Goal: Information Seeking & Learning: Check status

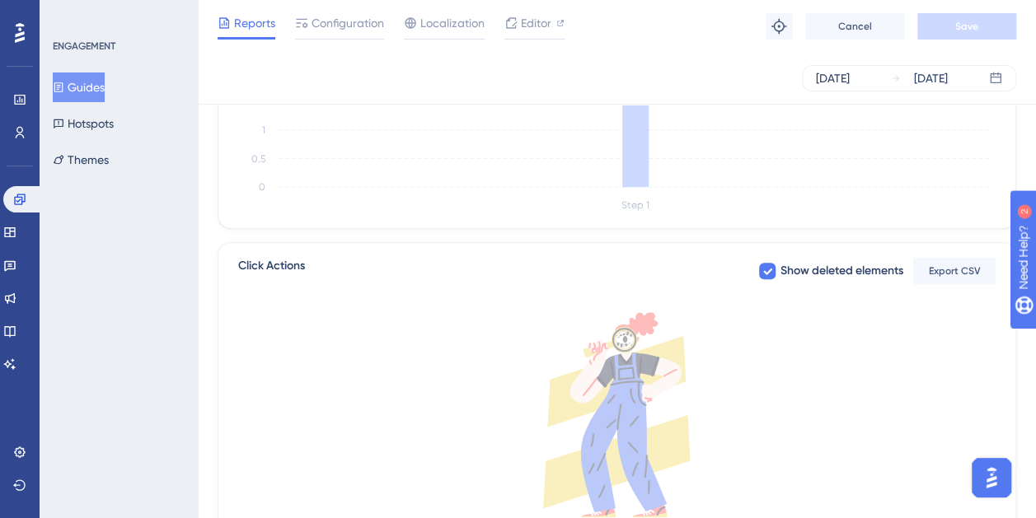
scroll to position [330, 0]
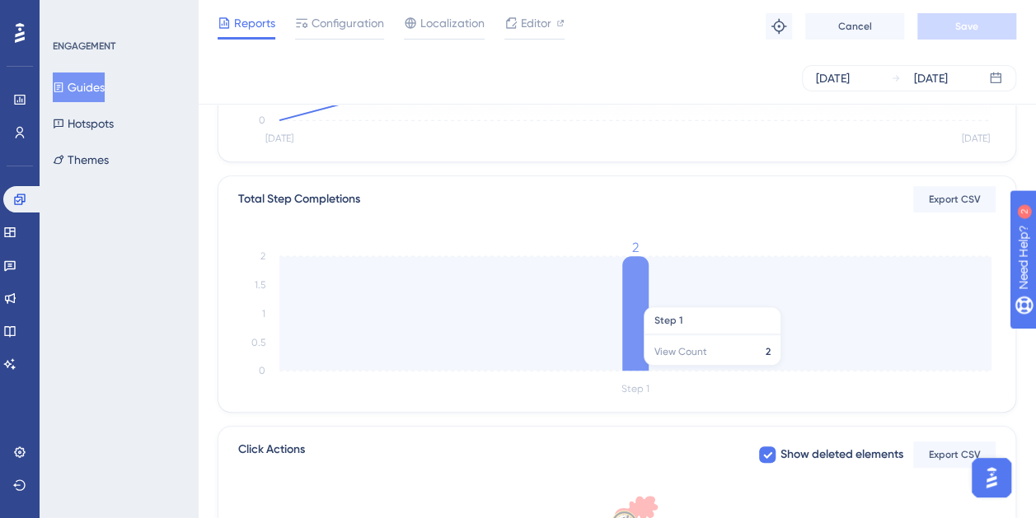
click at [623, 300] on icon at bounding box center [635, 313] width 26 height 115
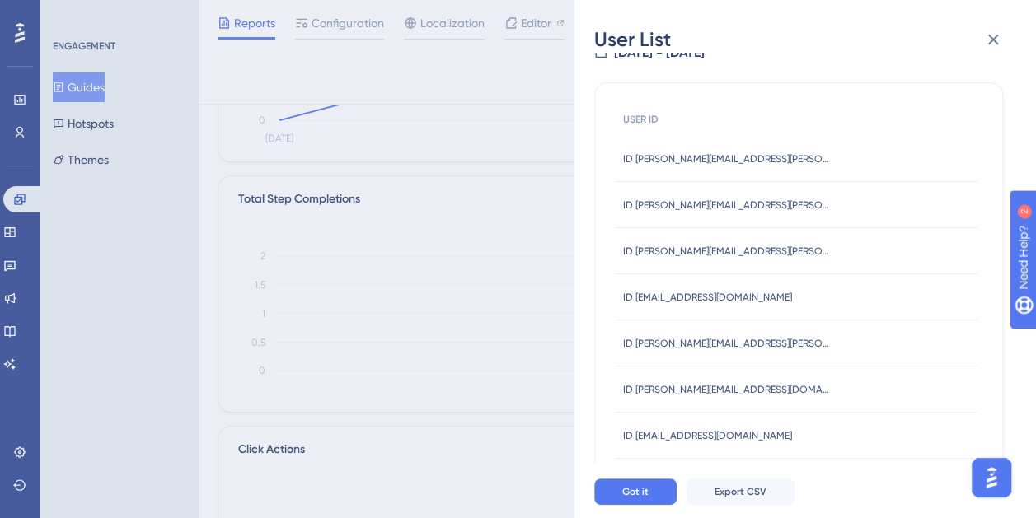
scroll to position [57, 0]
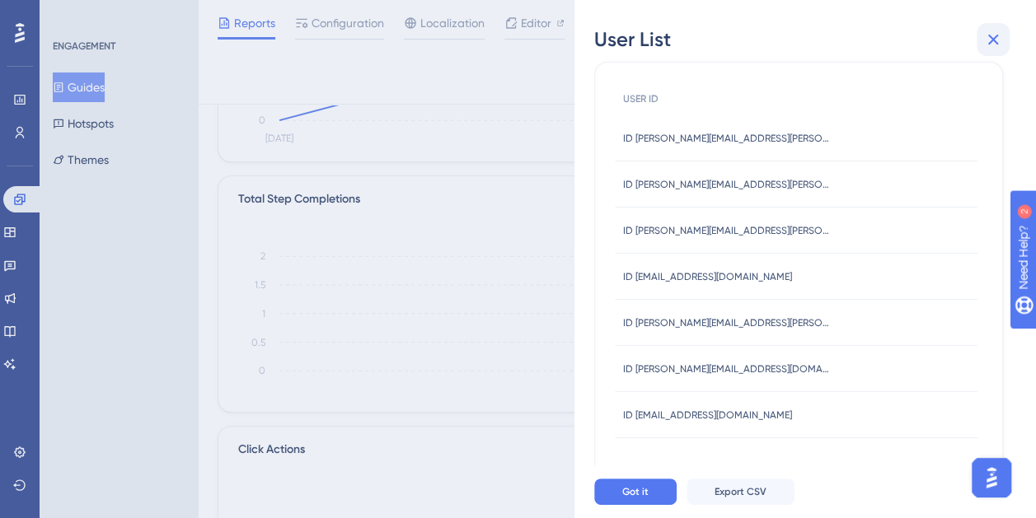
click at [1001, 24] on button at bounding box center [992, 39] width 33 height 33
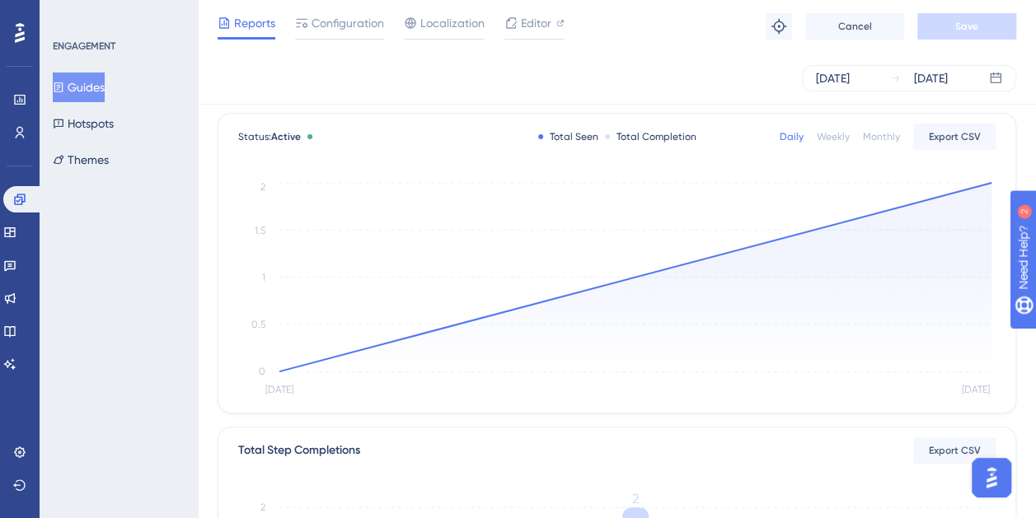
scroll to position [0, 0]
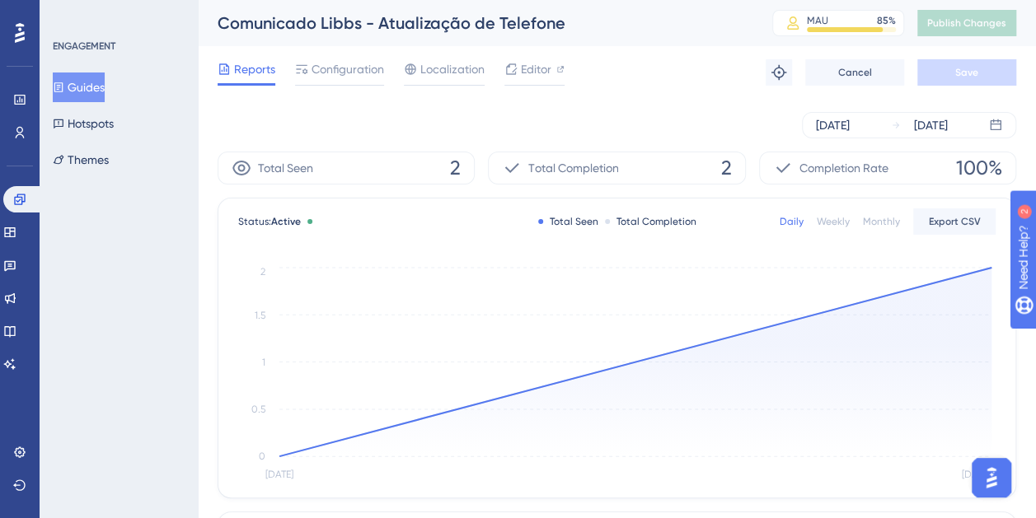
click at [659, 119] on div "Aug 13 2025 Aug 14 2025" at bounding box center [617, 125] width 798 height 26
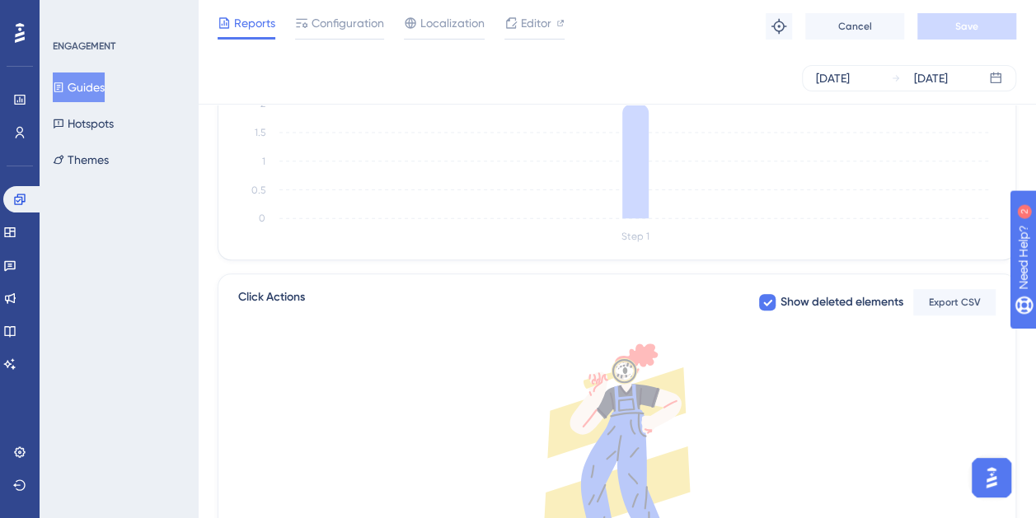
scroll to position [384, 0]
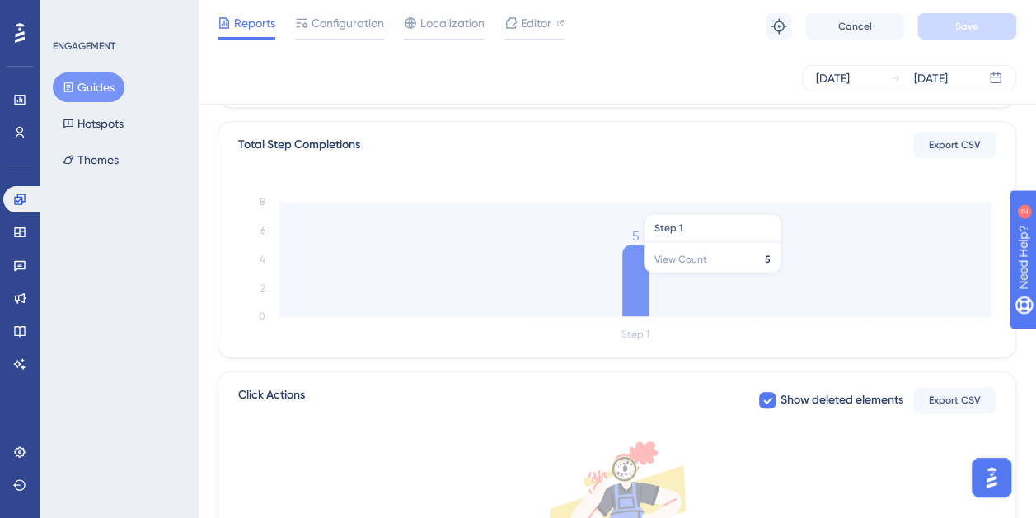
click at [643, 279] on icon at bounding box center [635, 281] width 26 height 72
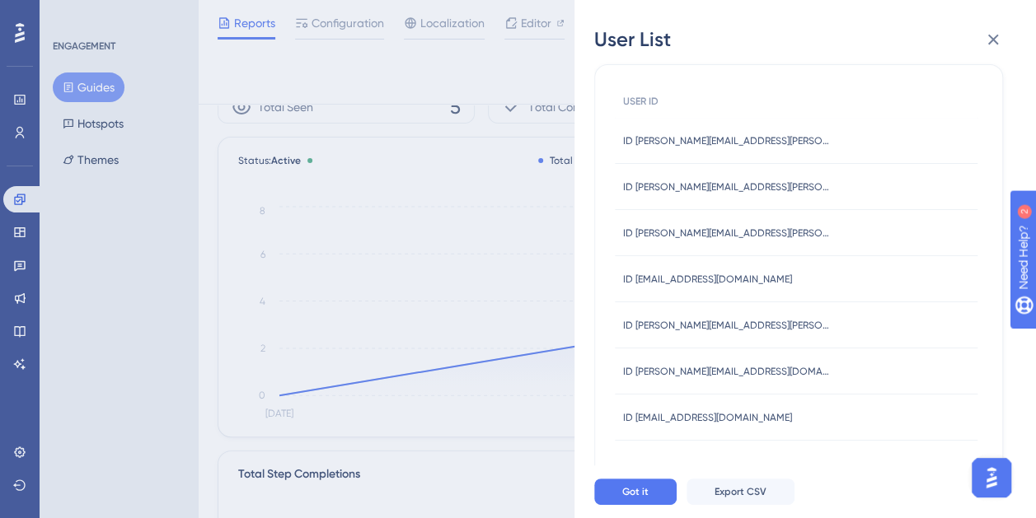
scroll to position [57, 0]
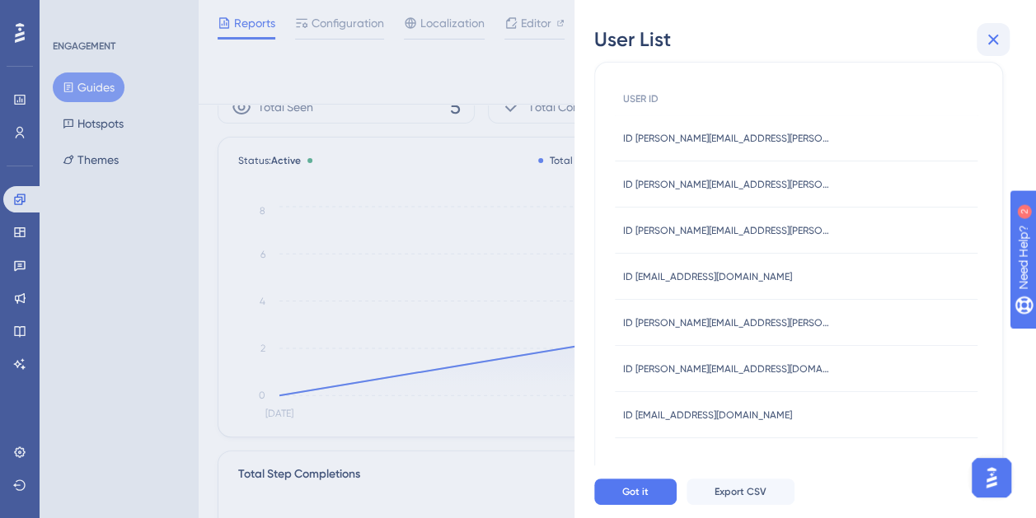
click at [1009, 42] on button at bounding box center [992, 39] width 33 height 33
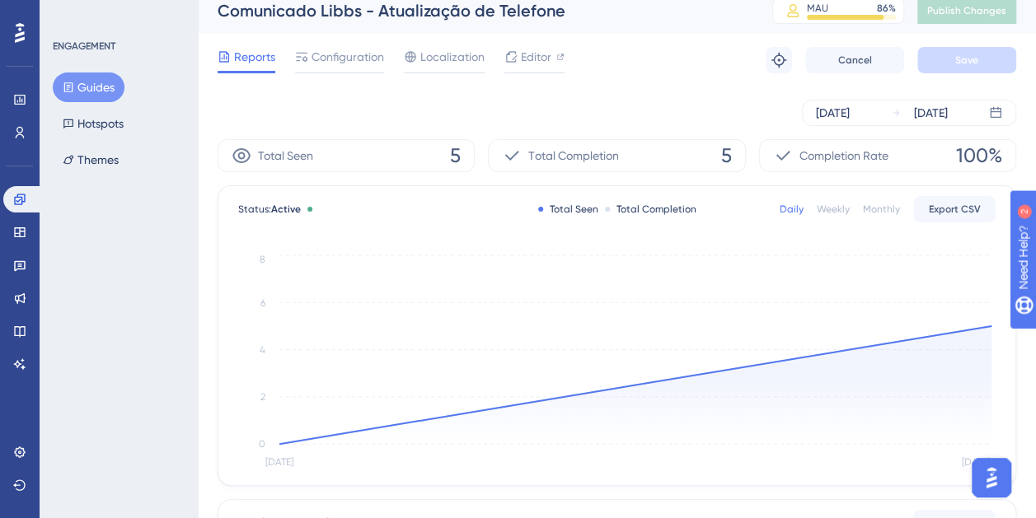
scroll to position [0, 0]
